Goal: Navigation & Orientation: Find specific page/section

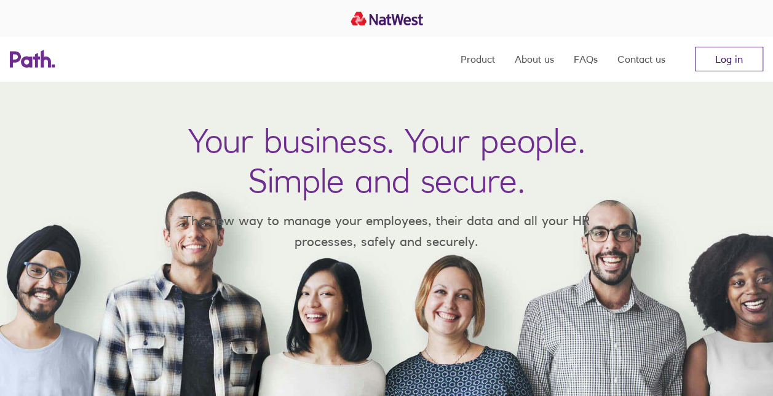
click at [716, 63] on link "Log in" at bounding box center [729, 59] width 68 height 25
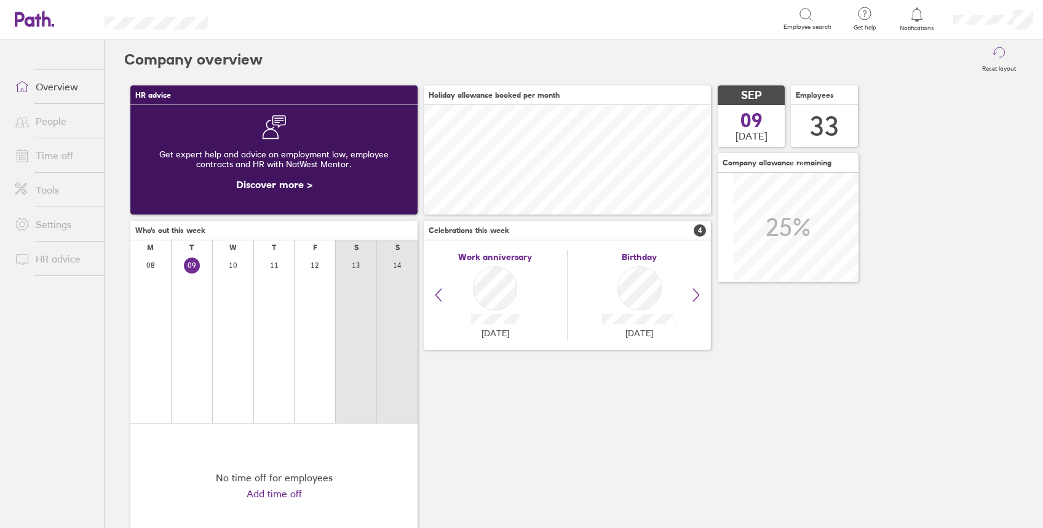
scroll to position [109, 287]
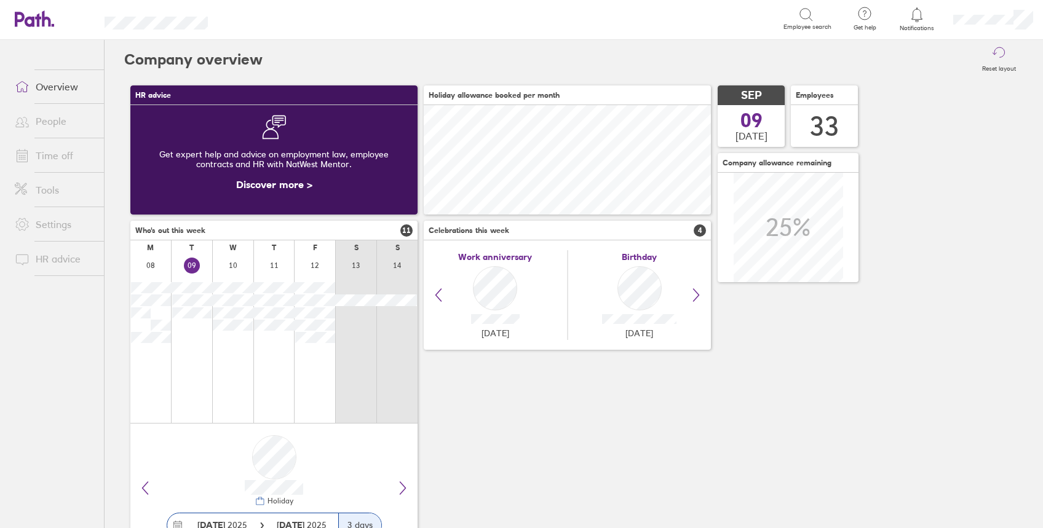
click at [57, 122] on link "People" at bounding box center [54, 121] width 99 height 25
